Goal: Task Accomplishment & Management: Manage account settings

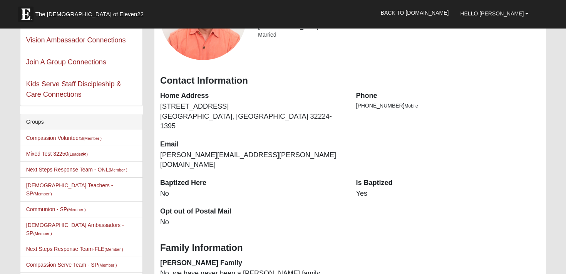
scroll to position [114, 0]
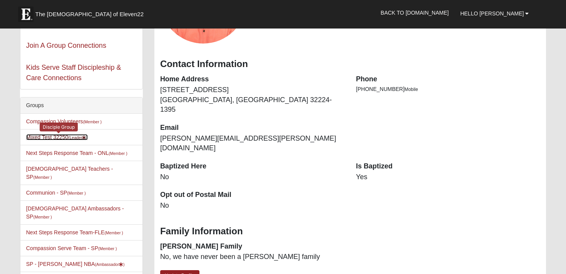
click at [60, 140] on link "Mixed Test 32250 (Leader )" at bounding box center [57, 137] width 62 height 6
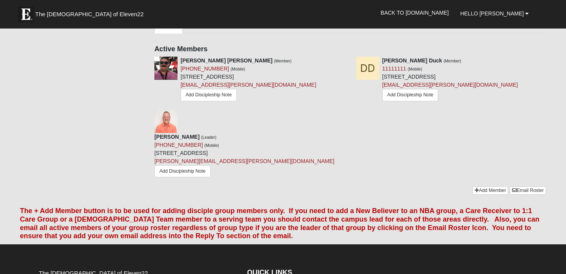
scroll to position [334, 0]
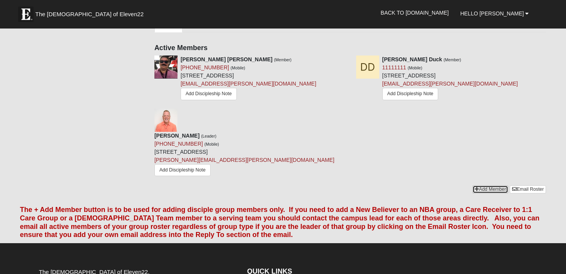
click at [486, 185] on link "Add Member" at bounding box center [490, 189] width 36 height 8
